Goal: Task Accomplishment & Management: Manage account settings

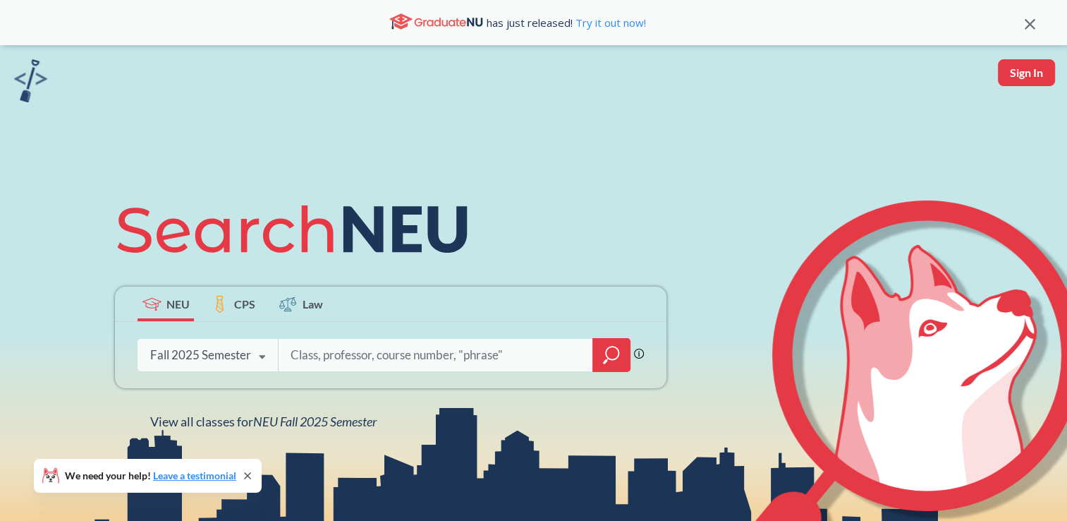
click at [1028, 72] on button "Sign In" at bounding box center [1026, 72] width 57 height 27
select select "US"
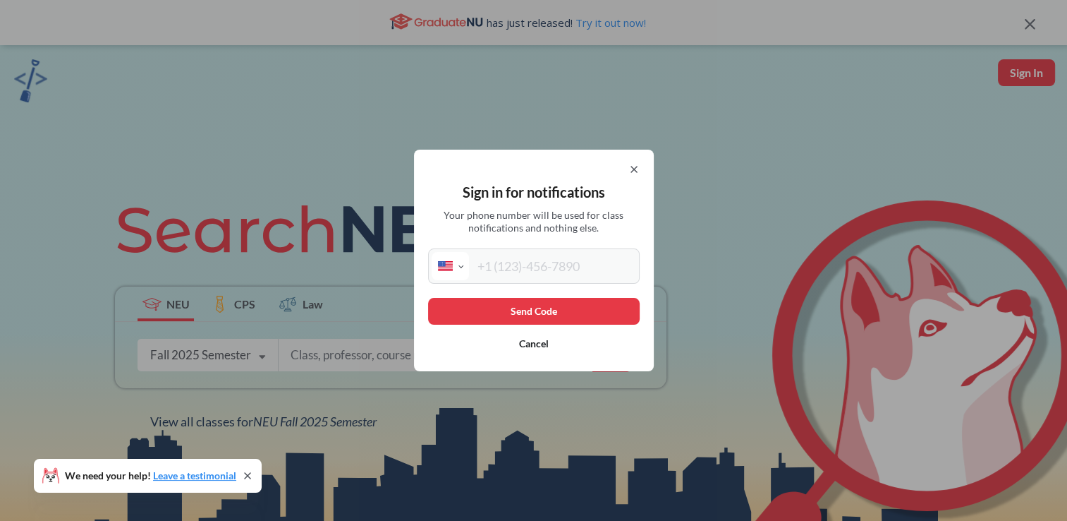
click at [545, 267] on input "tel" at bounding box center [552, 266] width 167 height 28
type input "[PHONE_NUMBER]"
click at [540, 309] on button "Send Code" at bounding box center [534, 311] width 212 height 27
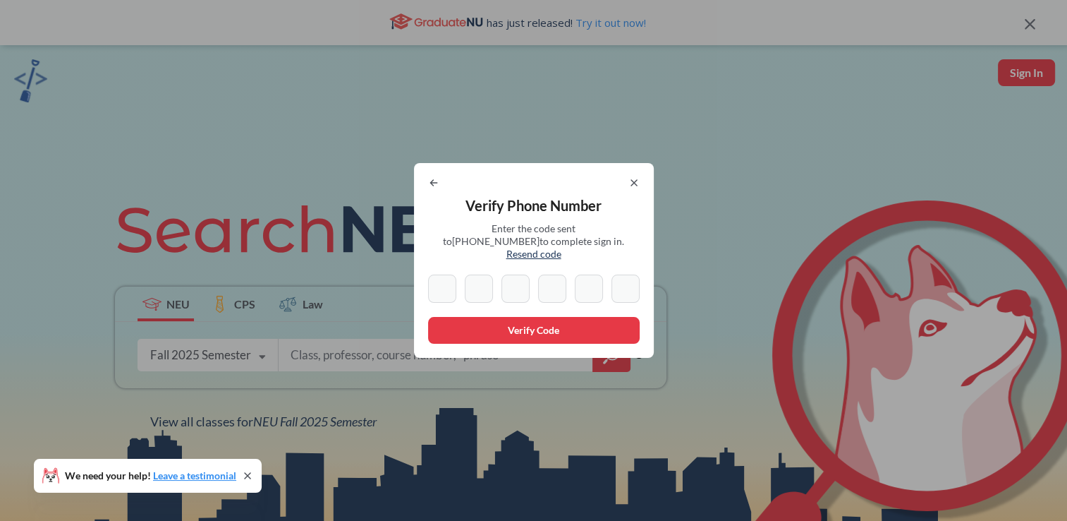
type input "4"
type input "9"
type input "8"
type input "6"
type input "8"
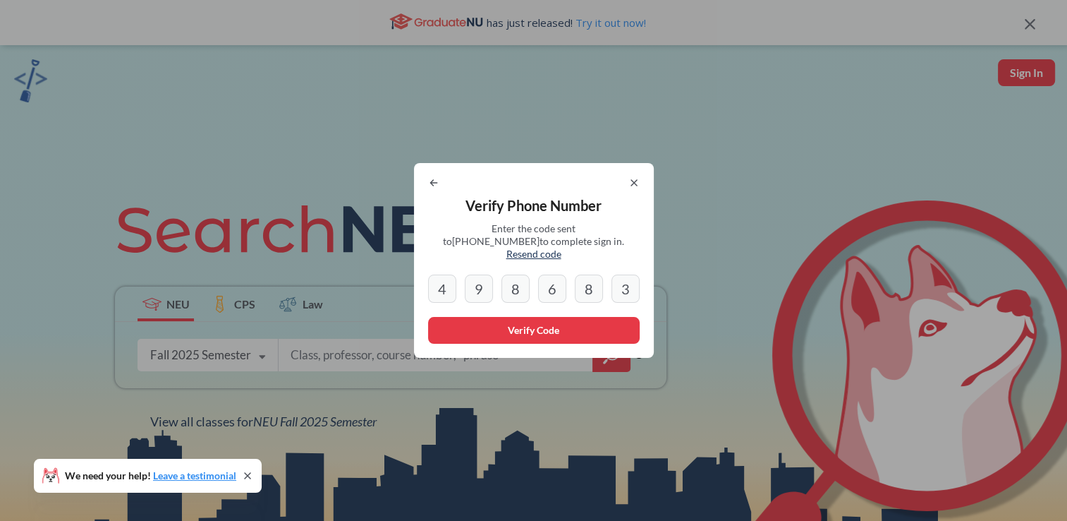
type input "3"
click at [523, 320] on button "Verify Code" at bounding box center [534, 330] width 212 height 27
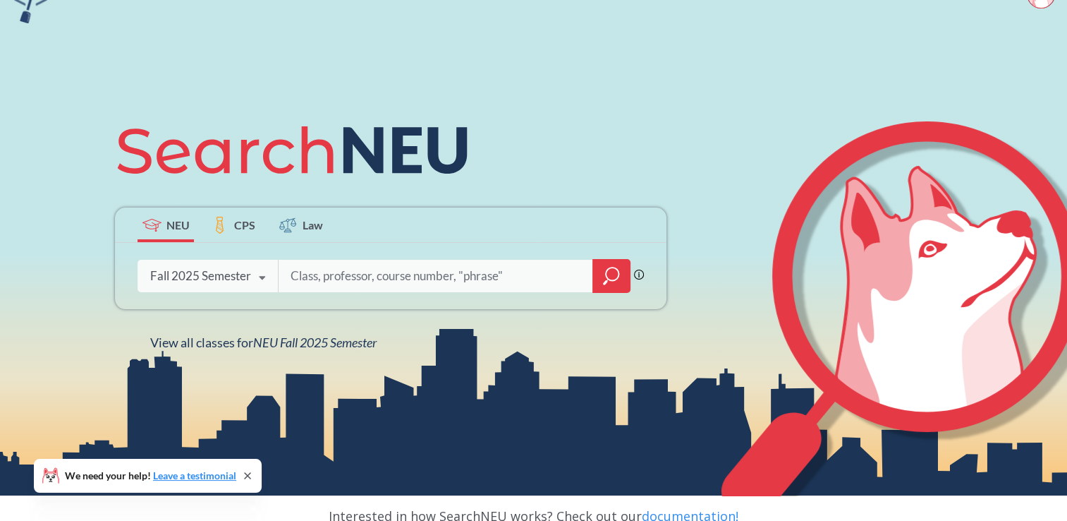
scroll to position [78, 0]
